Goal: Find specific page/section: Find specific page/section

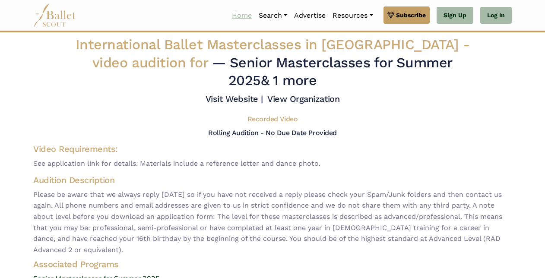
click at [240, 15] on link "Home" at bounding box center [242, 15] width 27 height 18
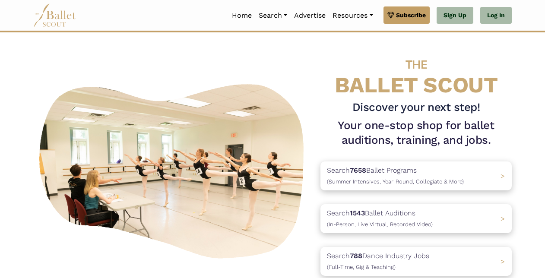
scroll to position [86, 0]
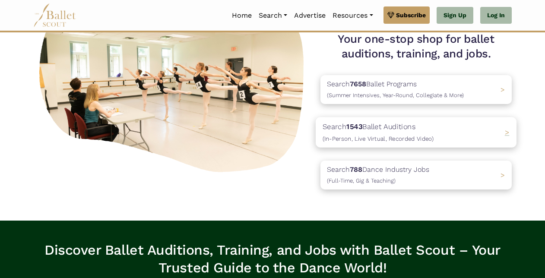
click at [505, 130] on span ">" at bounding box center [507, 132] width 5 height 9
